Goal: Task Accomplishment & Management: Complete application form

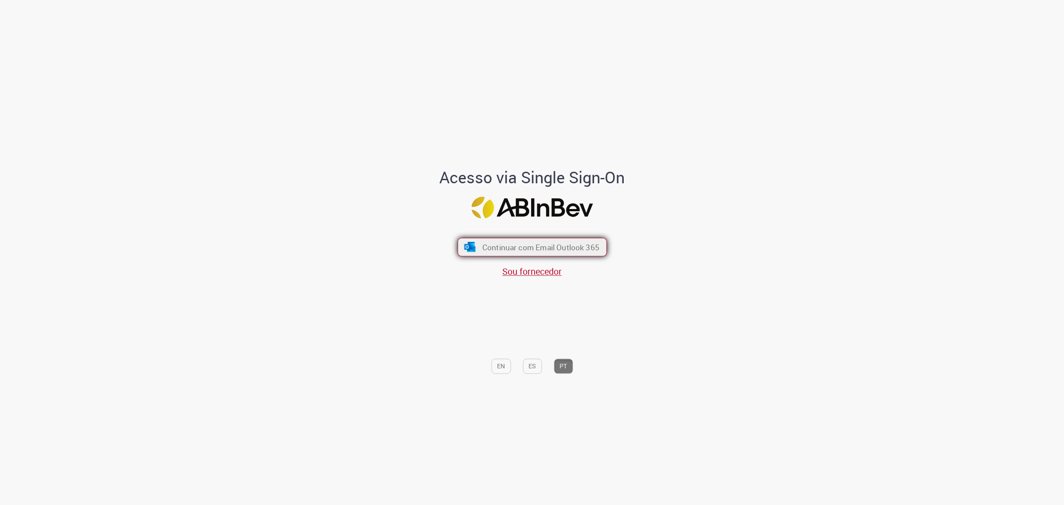
click at [561, 241] on button "Continuar com Email Outlook 365" at bounding box center [532, 247] width 149 height 19
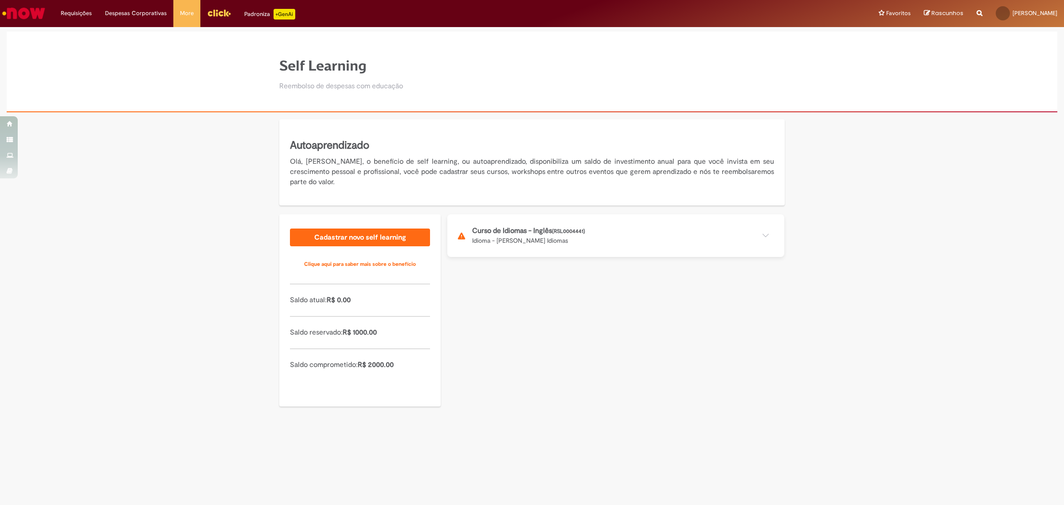
click at [536, 238] on button at bounding box center [615, 235] width 337 height 43
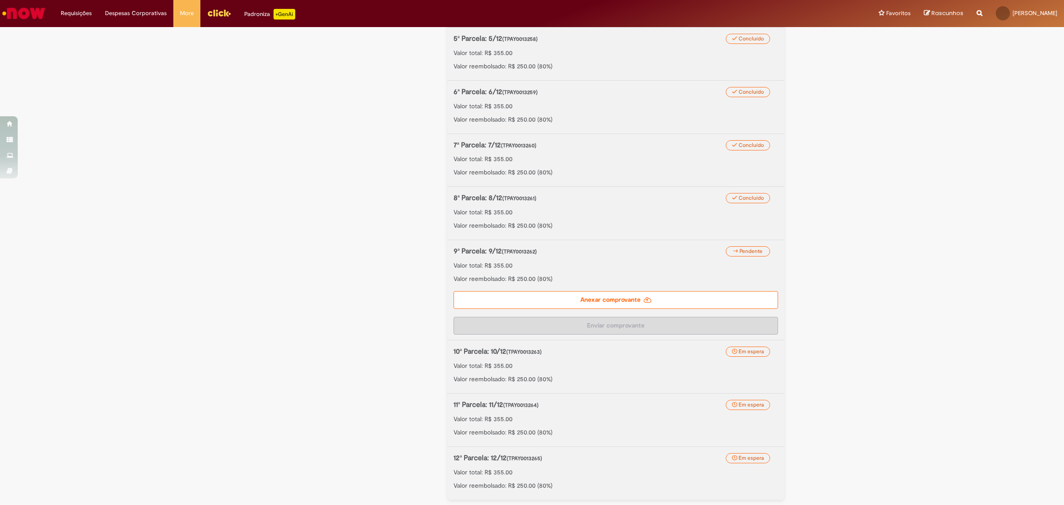
scroll to position [443, 0]
click at [608, 296] on label "Anexar comprovante" at bounding box center [616, 299] width 325 height 18
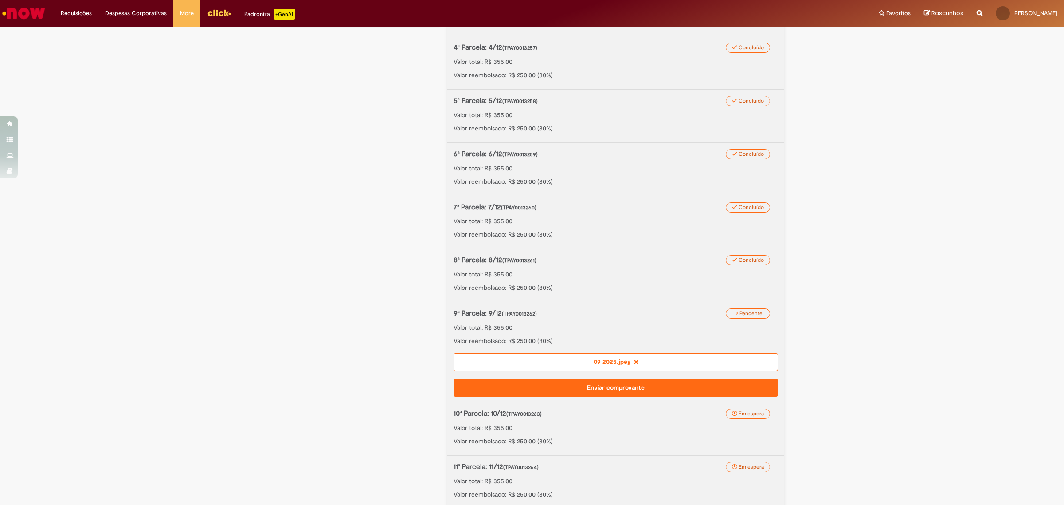
scroll to position [388, 0]
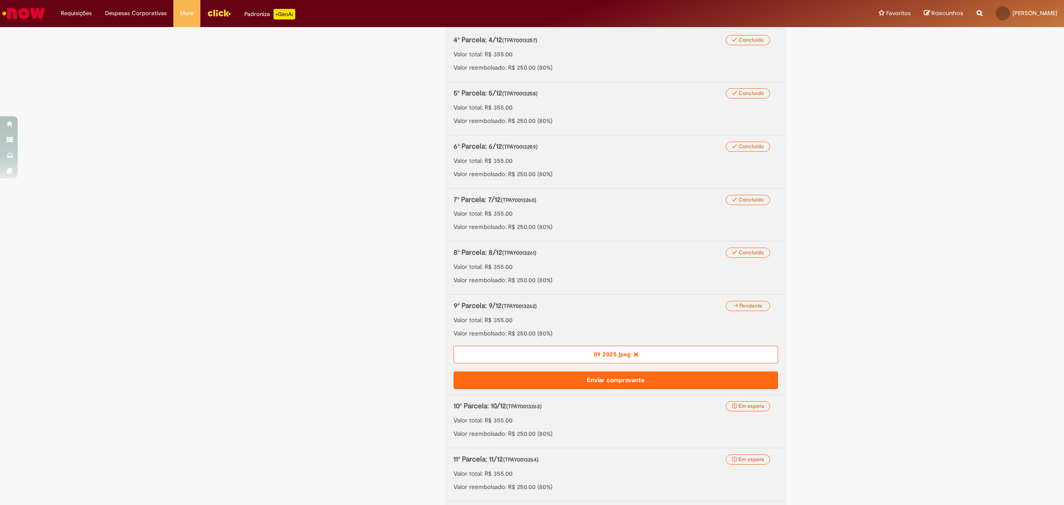
click at [615, 382] on button "Enviar comprovante" at bounding box center [616, 380] width 325 height 18
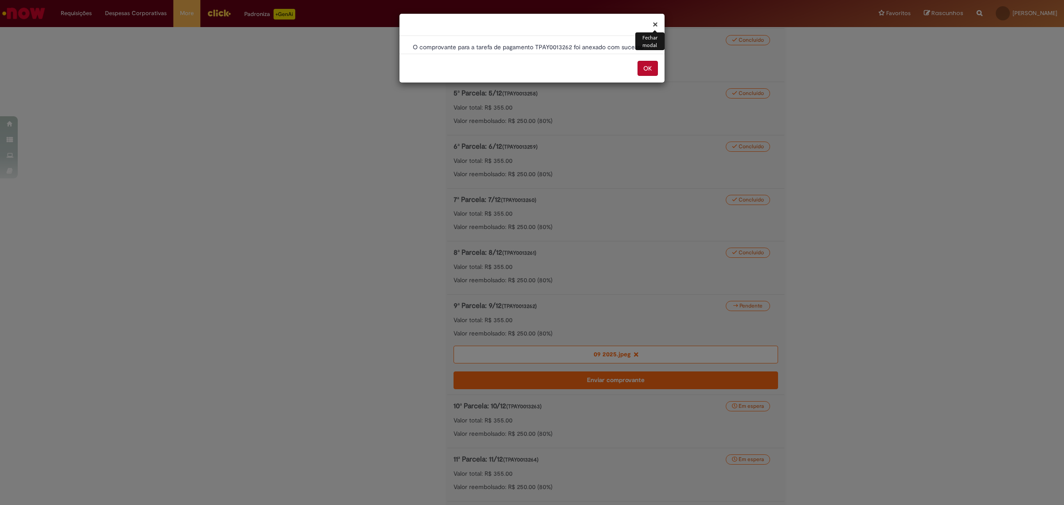
click at [650, 73] on button "OK" at bounding box center [648, 68] width 20 height 15
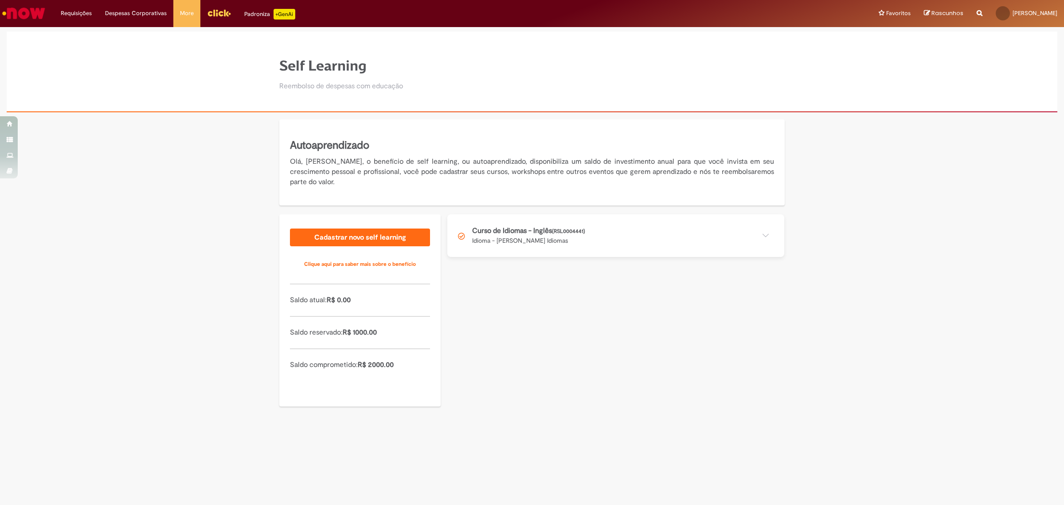
click at [675, 220] on button at bounding box center [615, 235] width 337 height 43
